Goal: Task Accomplishment & Management: Use online tool/utility

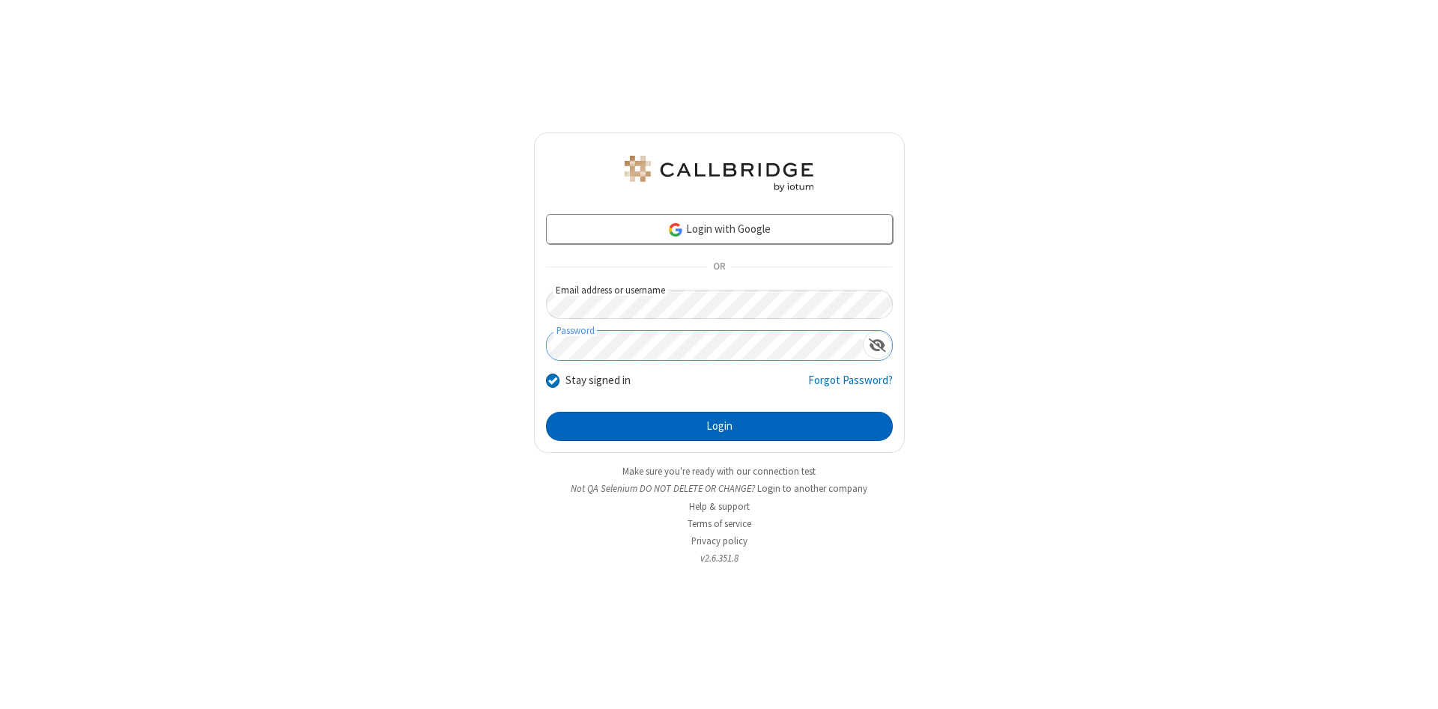
click at [719, 427] on button "Login" at bounding box center [719, 427] width 347 height 30
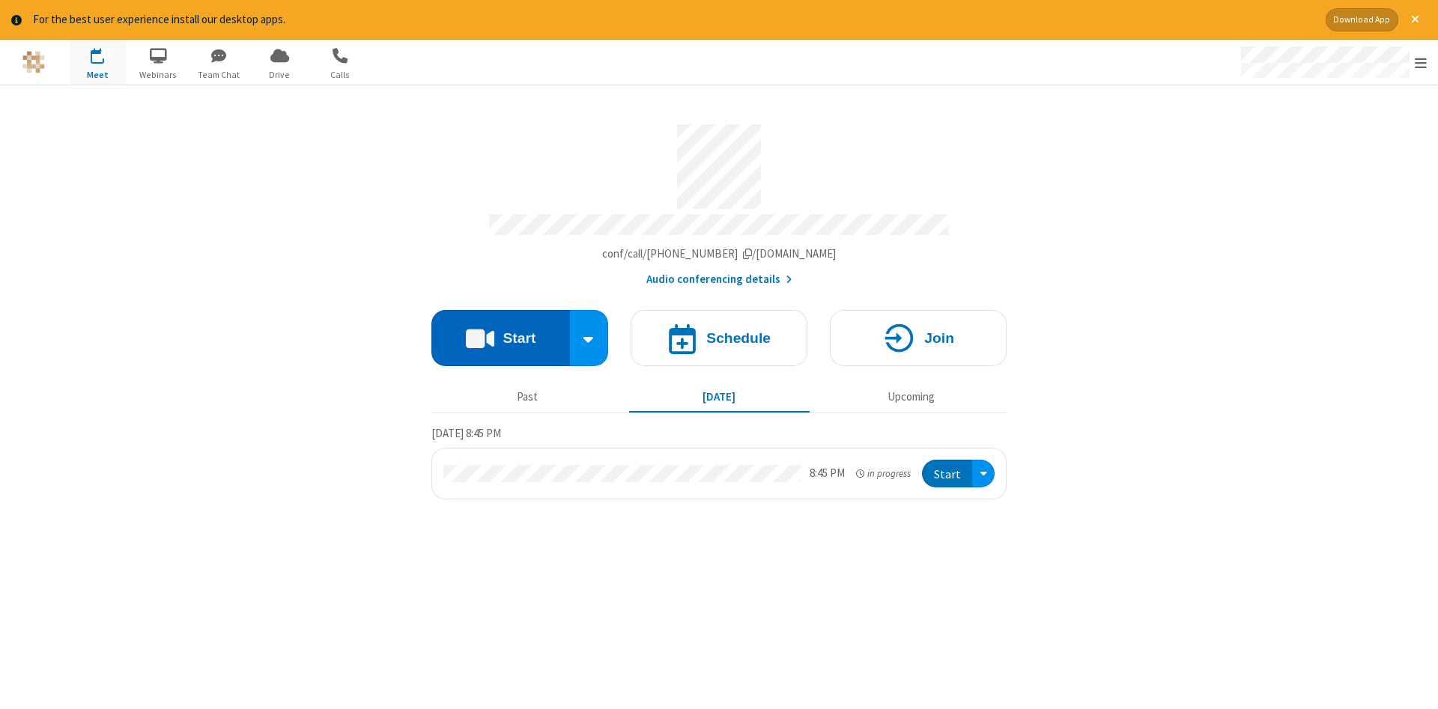
click at [500, 332] on button "Start" at bounding box center [500, 338] width 139 height 56
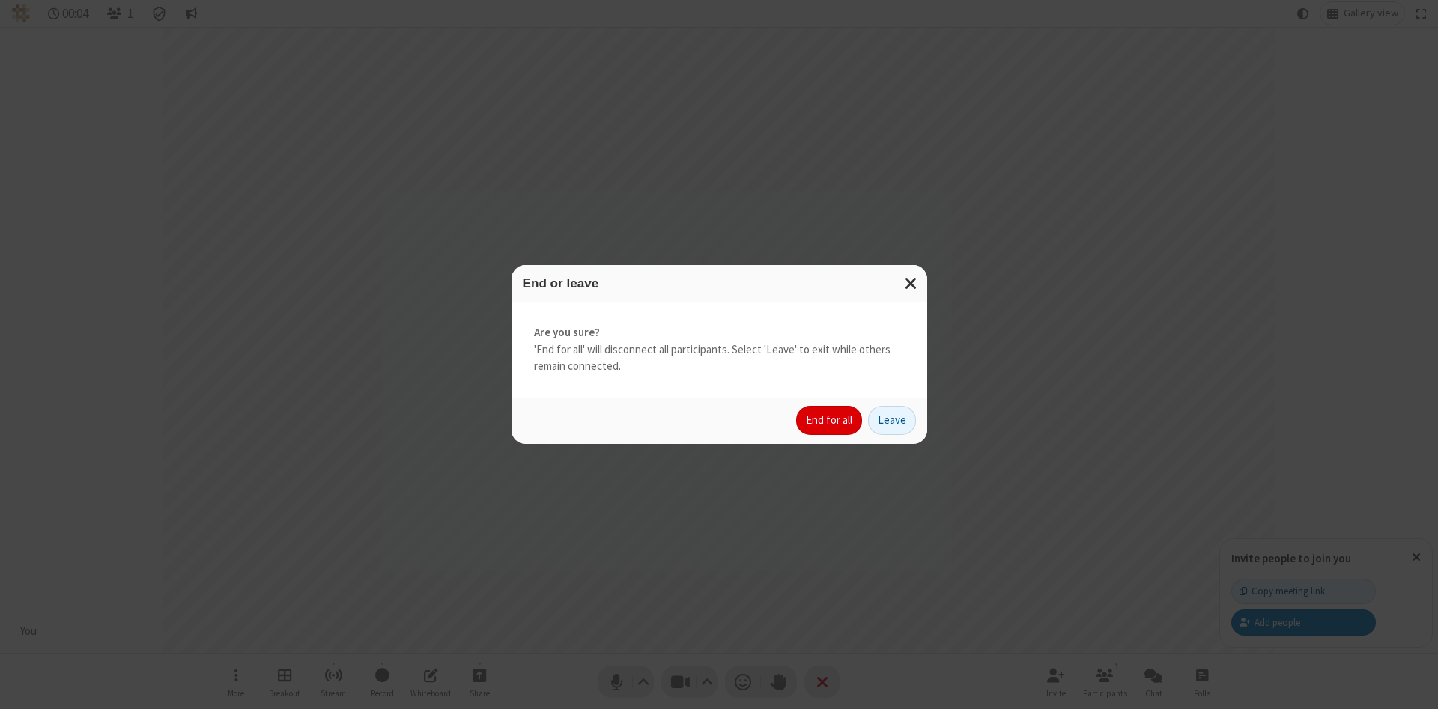
click at [830, 420] on button "End for all" at bounding box center [829, 421] width 66 height 30
